Goal: Information Seeking & Learning: Learn about a topic

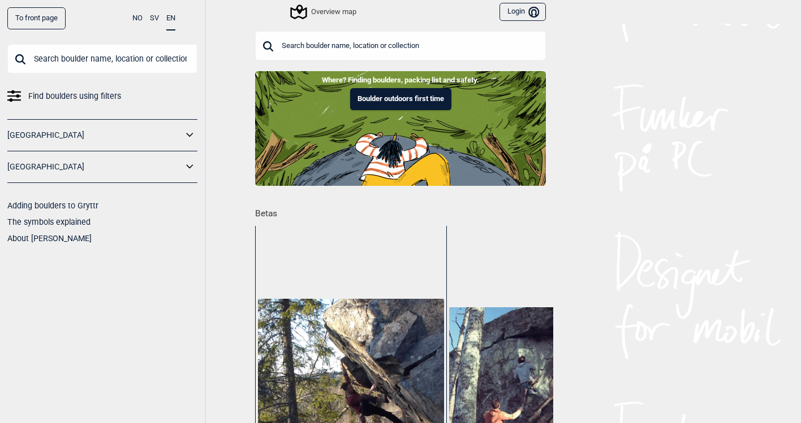
click at [81, 100] on span "Find boulders using filters" at bounding box center [74, 96] width 93 height 16
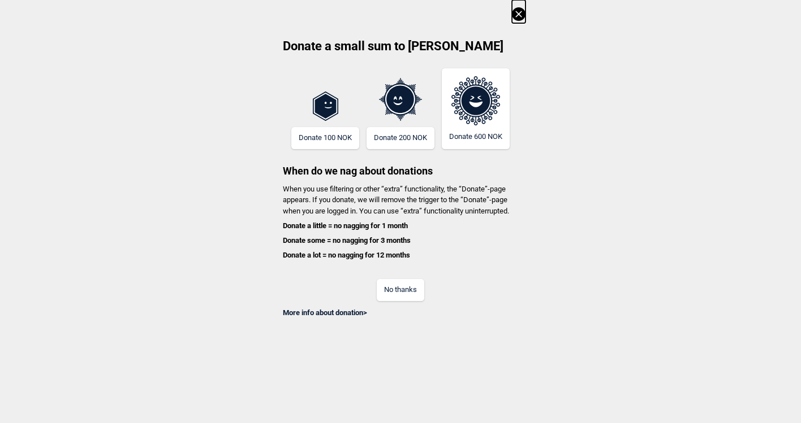
click at [384, 287] on button "No thanks" at bounding box center [400, 290] width 47 height 22
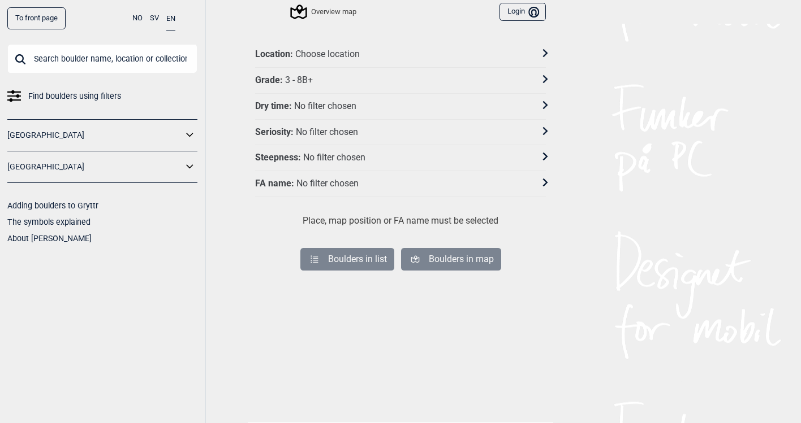
click at [371, 55] on div "Location : Choose location" at bounding box center [393, 55] width 276 height 12
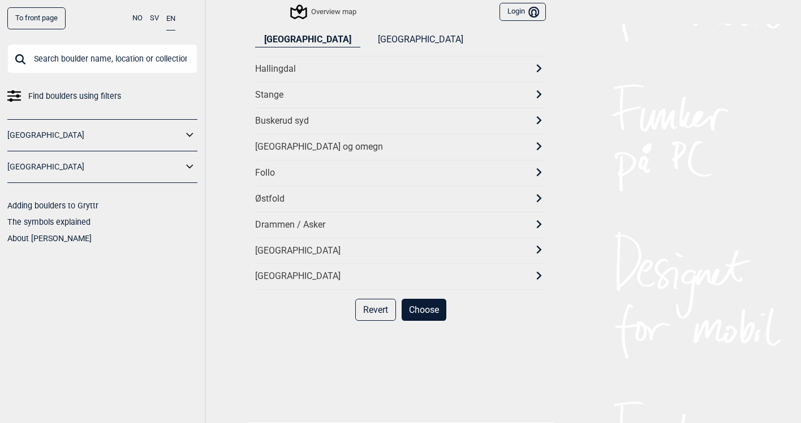
click at [304, 152] on div "[GEOGRAPHIC_DATA] og omegn" at bounding box center [390, 147] width 270 height 12
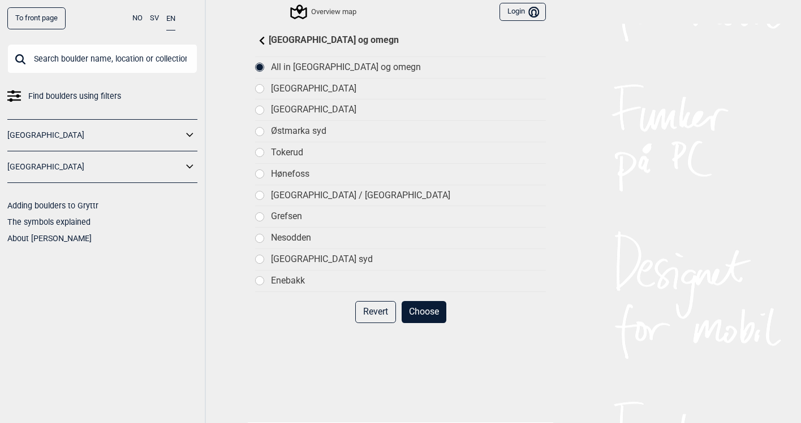
click at [315, 105] on div "[GEOGRAPHIC_DATA]" at bounding box center [408, 110] width 275 height 12
click at [422, 305] on button "Choose" at bounding box center [423, 312] width 45 height 22
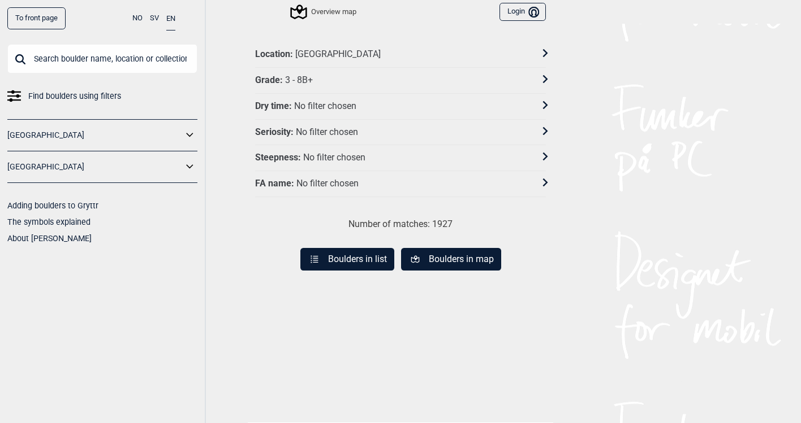
click at [444, 261] on button "Boulders in map" at bounding box center [451, 259] width 100 height 23
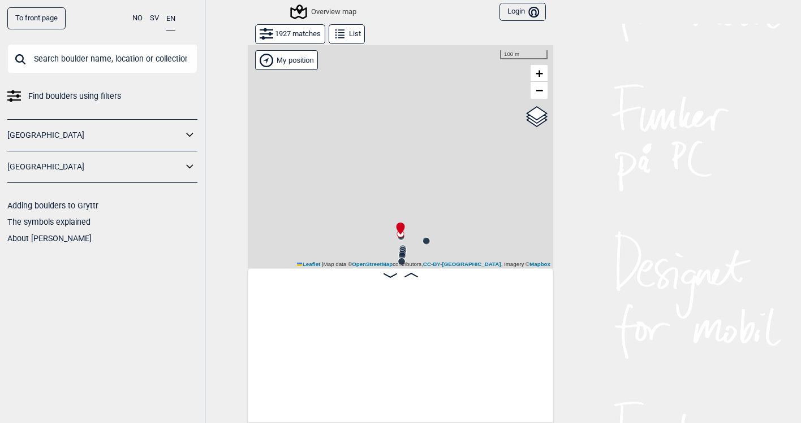
scroll to position [0, 89]
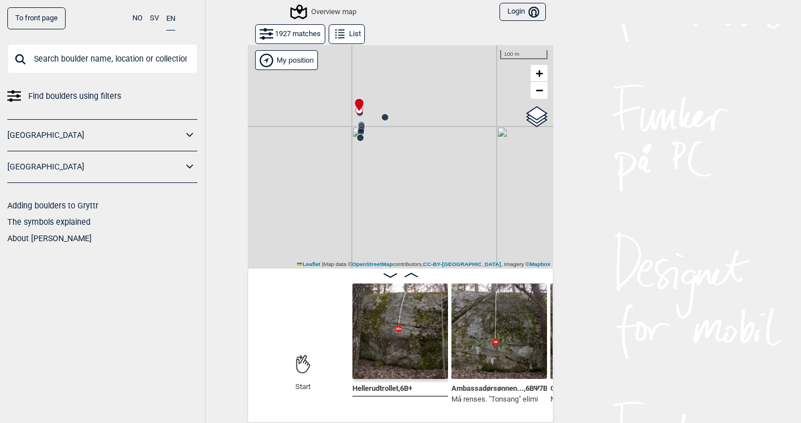
drag, startPoint x: 473, startPoint y: 248, endPoint x: 428, endPoint y: 110, distance: 145.2
click at [428, 110] on div "Gol [GEOGRAPHIC_DATA] Kolomoen [GEOGRAPHIC_DATA] [GEOGRAPHIC_DATA][PERSON_NAME]…" at bounding box center [400, 157] width 305 height 224
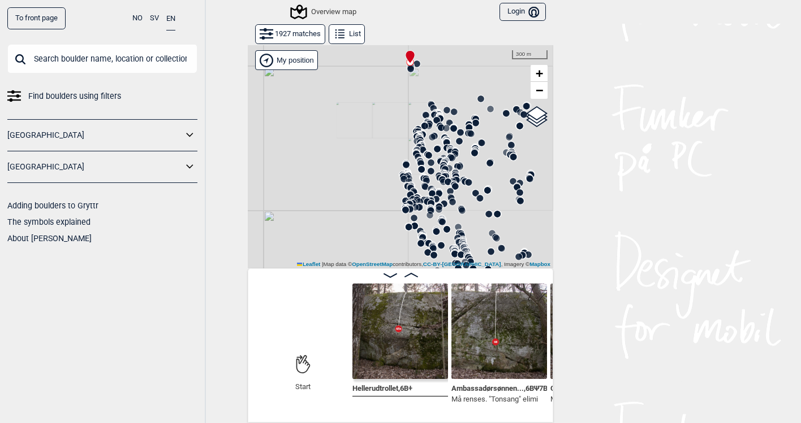
click at [385, 142] on div "Gol [GEOGRAPHIC_DATA] Kolomoen [GEOGRAPHIC_DATA] [GEOGRAPHIC_DATA][PERSON_NAME]…" at bounding box center [400, 157] width 305 height 224
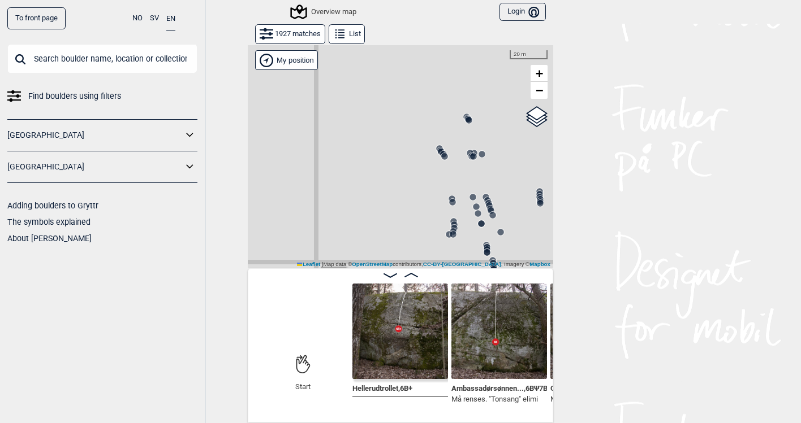
click at [440, 153] on icon at bounding box center [444, 156] width 9 height 9
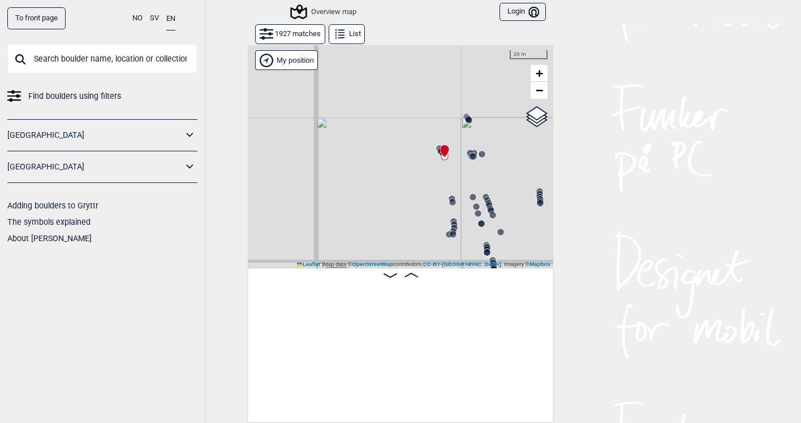
scroll to position [0, 19120]
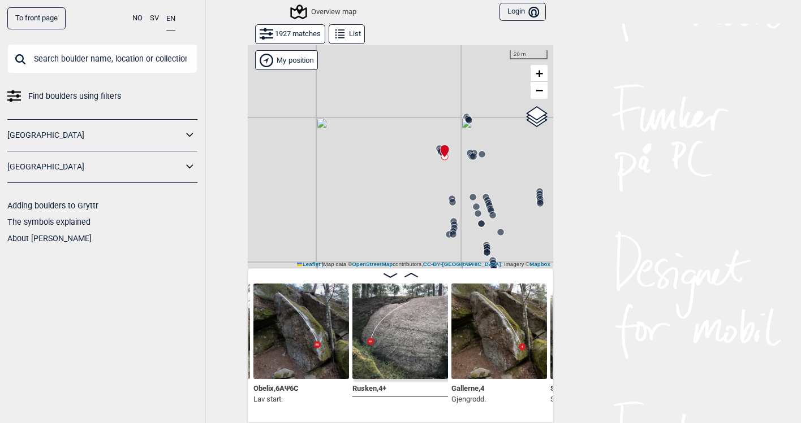
click at [448, 206] on icon at bounding box center [452, 202] width 9 height 9
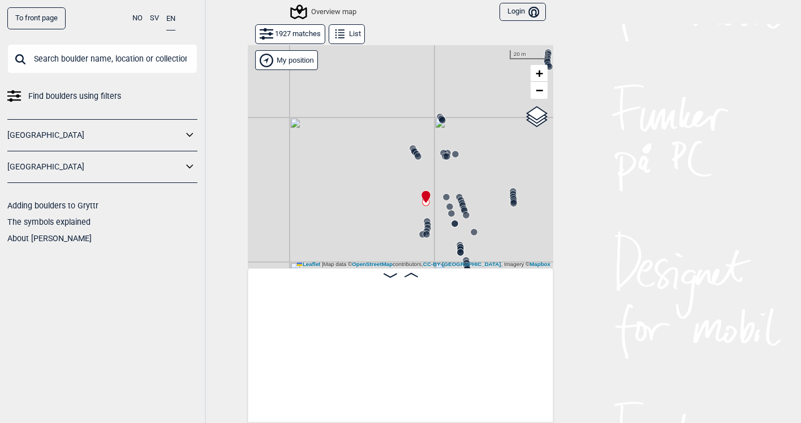
scroll to position [0, 21334]
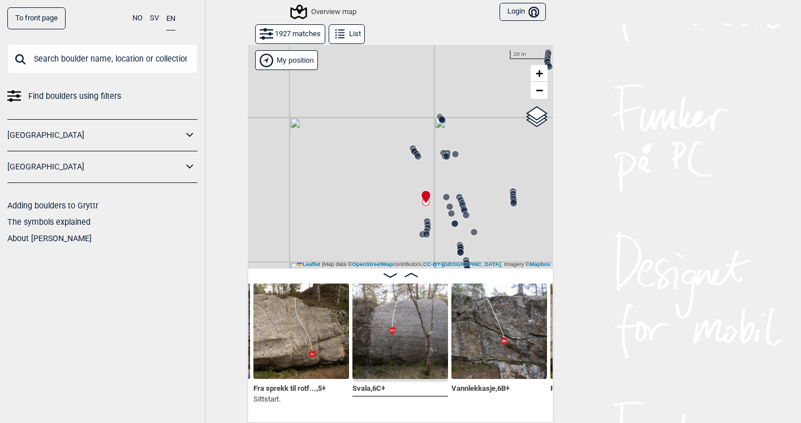
drag, startPoint x: 419, startPoint y: 396, endPoint x: 445, endPoint y: 396, distance: 26.0
click at [600, 223] on div "To front page NO SV EN Find boulders using filters [GEOGRAPHIC_DATA] [GEOGRAPHI…" at bounding box center [400, 211] width 801 height 423
